Goal: Task Accomplishment & Management: Manage account settings

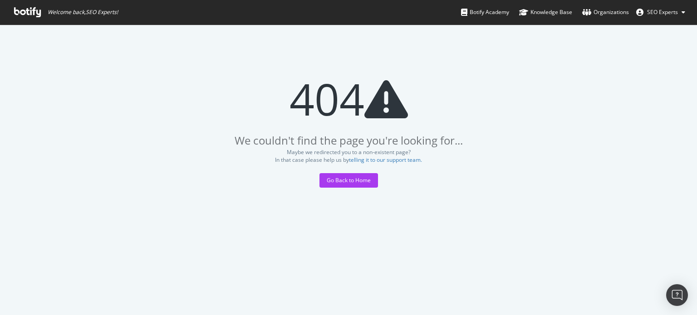
click at [677, 13] on span "SEO Experts" at bounding box center [662, 12] width 31 height 8
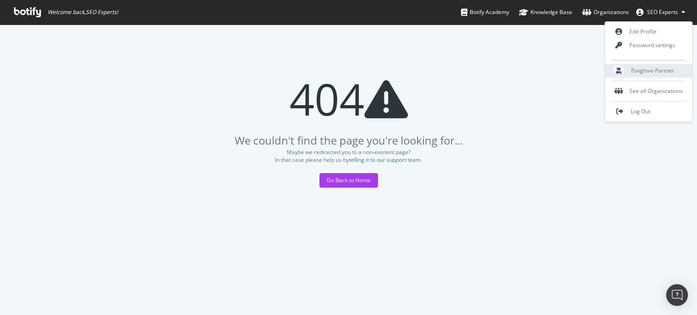
click at [638, 74] on span "Foxglove-Partner" at bounding box center [652, 71] width 43 height 8
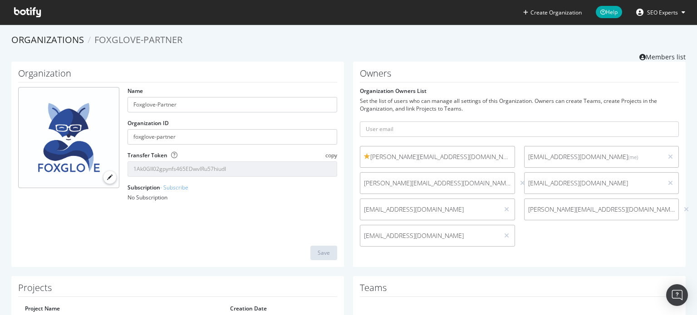
click at [669, 8] on button "SEO Experts" at bounding box center [661, 12] width 64 height 15
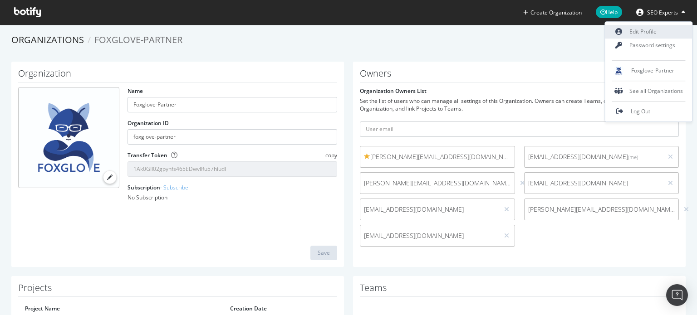
click at [643, 27] on link "Edit Profile" at bounding box center [649, 32] width 87 height 14
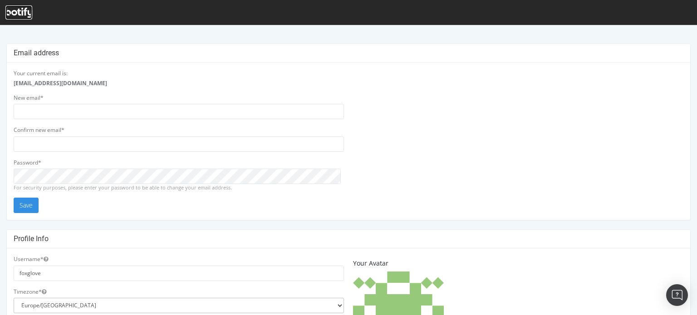
click at [15, 11] on icon at bounding box center [18, 13] width 27 height 10
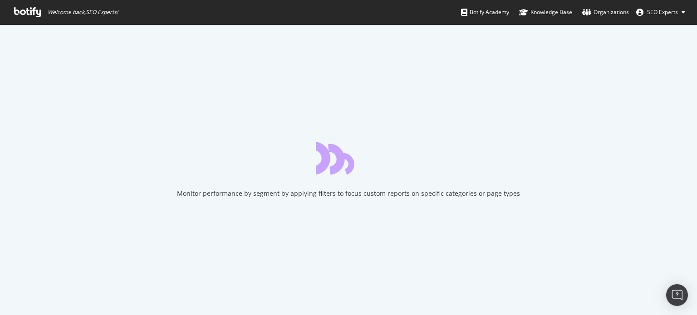
click at [661, 9] on span "SEO Experts" at bounding box center [662, 12] width 31 height 8
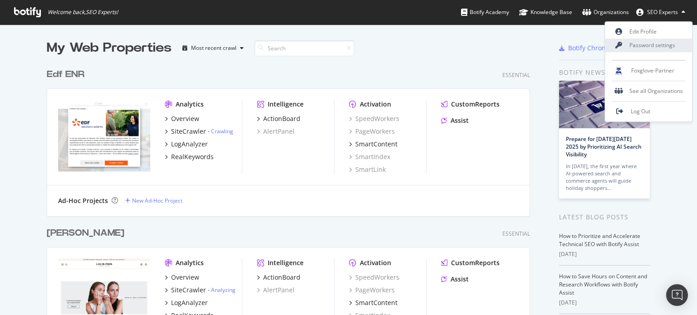
scroll to position [3179, 484]
click at [642, 47] on link "Password settings" at bounding box center [649, 46] width 87 height 14
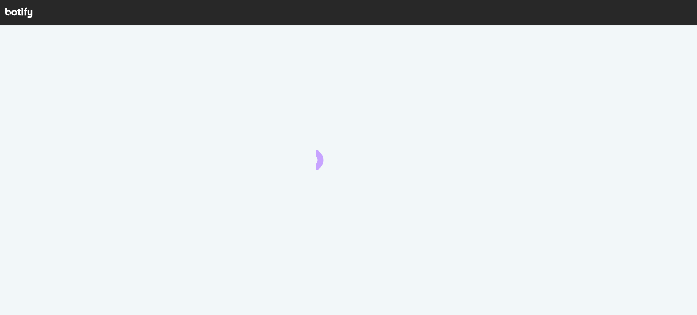
scroll to position [2, 0]
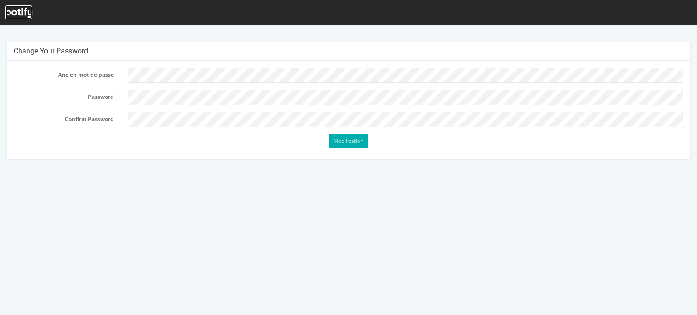
click at [15, 12] on icon at bounding box center [18, 13] width 27 height 10
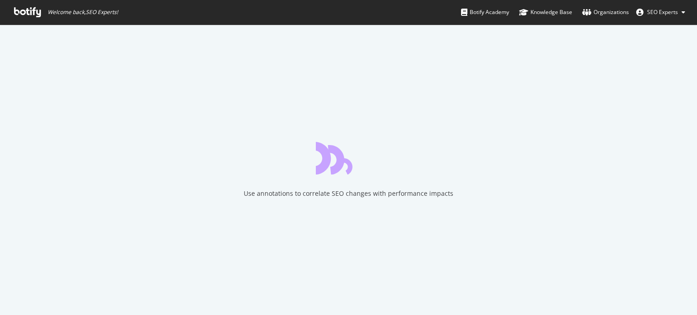
click at [663, 15] on span "SEO Experts" at bounding box center [662, 12] width 31 height 8
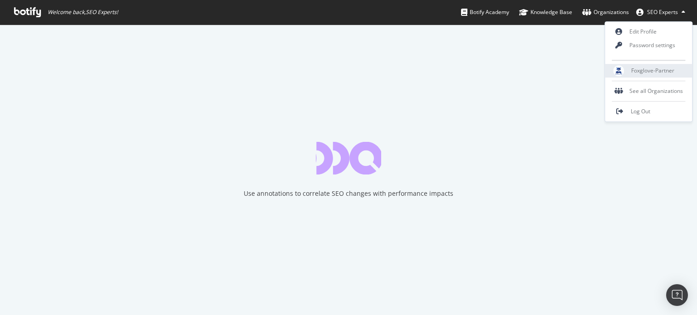
click at [652, 73] on span "Foxglove-Partner" at bounding box center [652, 71] width 43 height 8
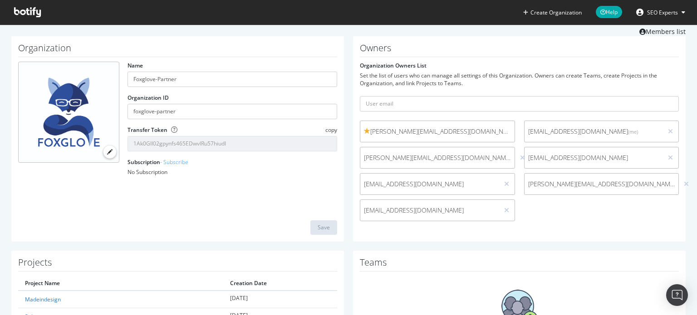
scroll to position [45, 0]
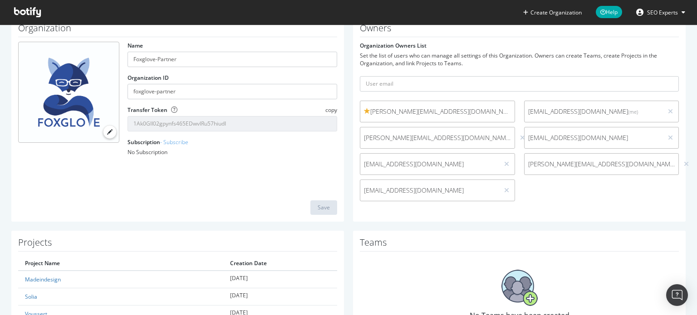
click at [164, 181] on div "Organization Name Foxglove-Partner Organization ID foxglove-partner Transfer To…" at bounding box center [177, 119] width 333 height 206
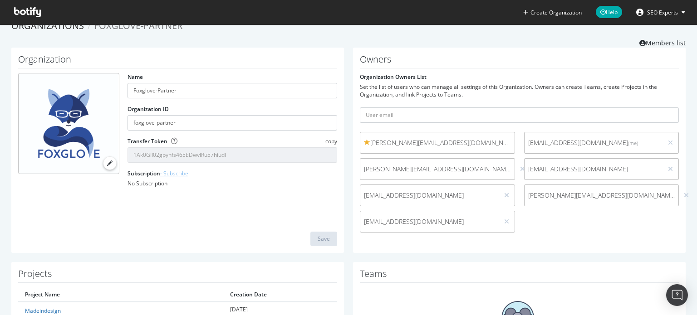
scroll to position [0, 0]
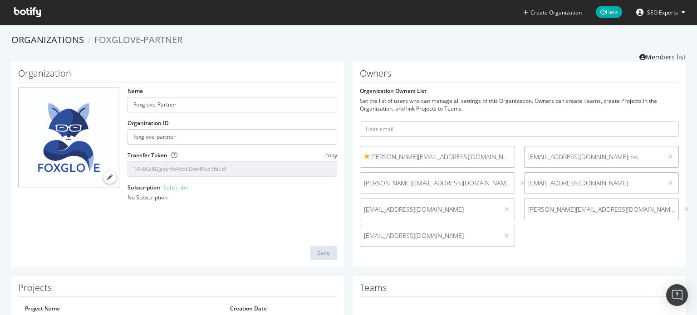
click at [646, 14] on link at bounding box center [641, 12] width 11 height 7
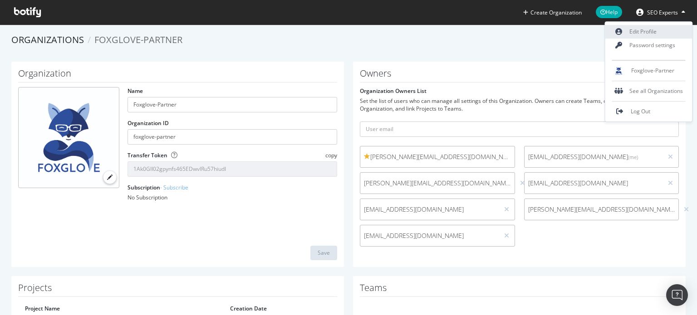
click at [638, 32] on link "Edit Profile" at bounding box center [649, 32] width 87 height 14
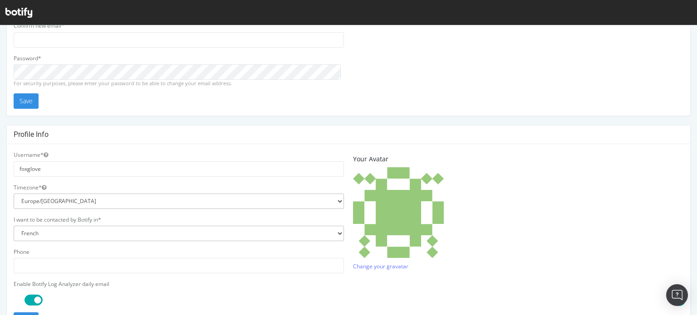
scroll to position [52, 0]
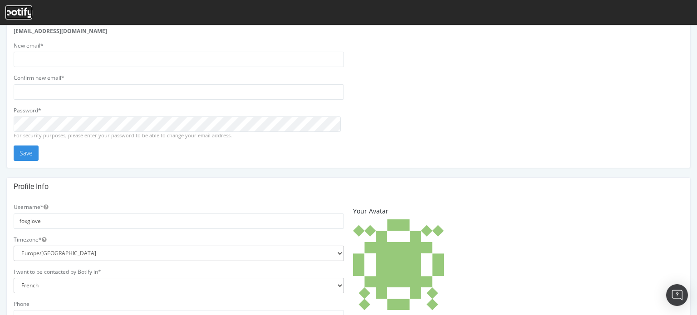
click at [24, 10] on icon at bounding box center [18, 13] width 27 height 10
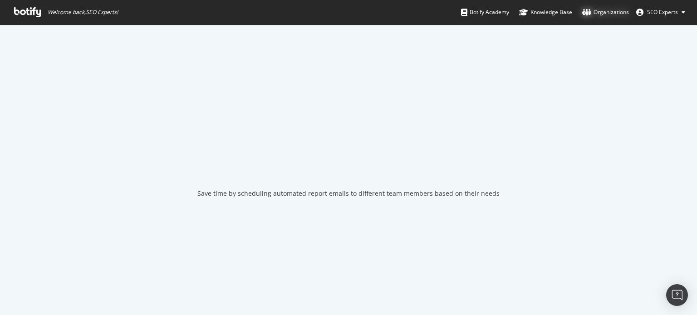
click at [610, 9] on div "Organizations" at bounding box center [605, 12] width 47 height 9
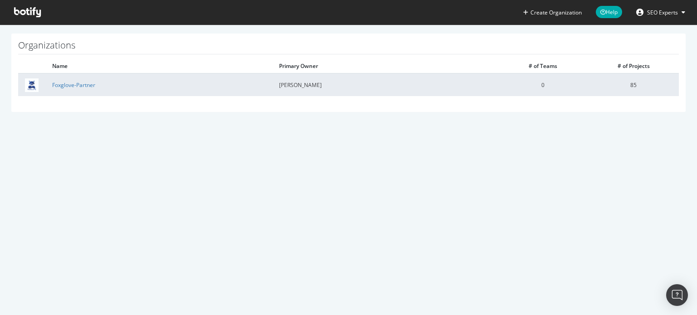
click at [622, 82] on td "85" at bounding box center [633, 85] width 91 height 23
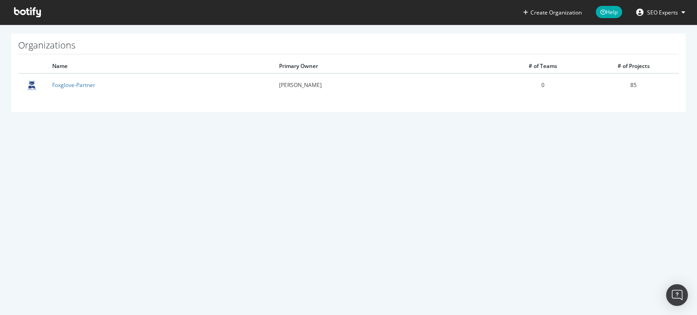
click at [22, 12] on icon at bounding box center [27, 12] width 27 height 10
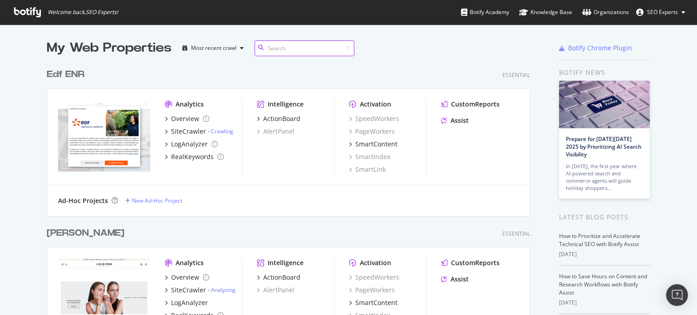
scroll to position [3179, 484]
